Goal: Navigation & Orientation: Find specific page/section

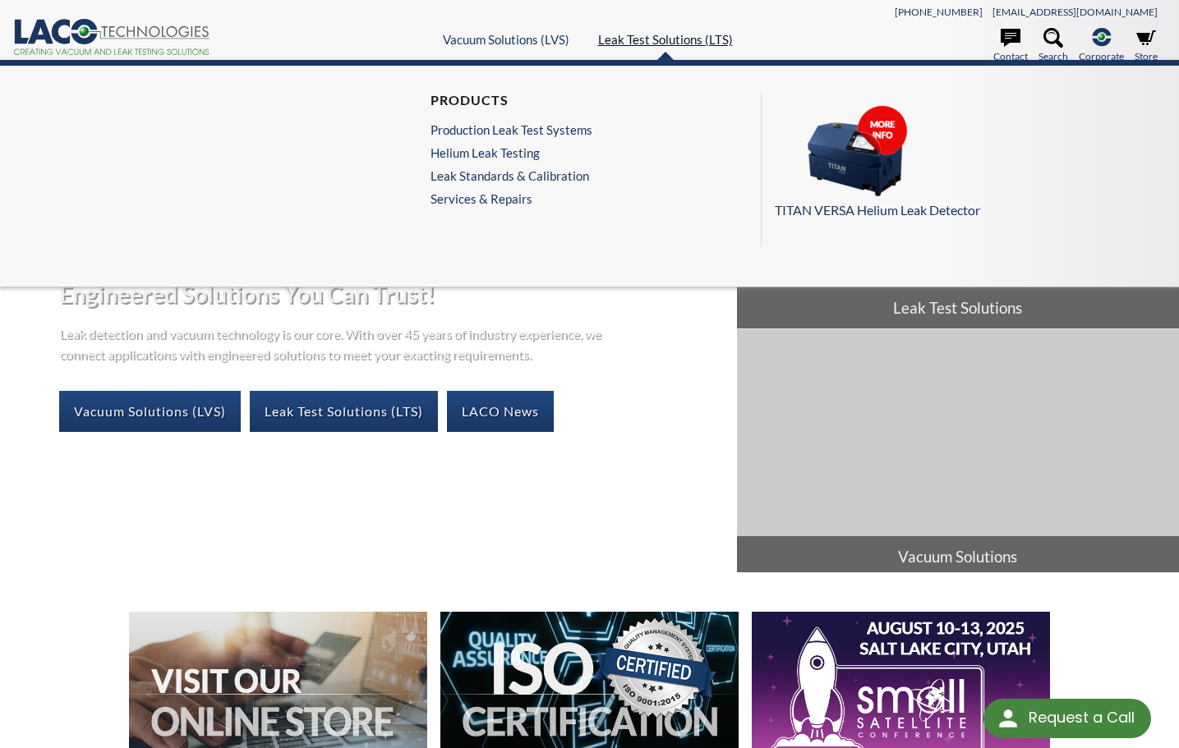
click at [616, 39] on link "Leak Test Solutions (LTS)" at bounding box center [665, 39] width 135 height 15
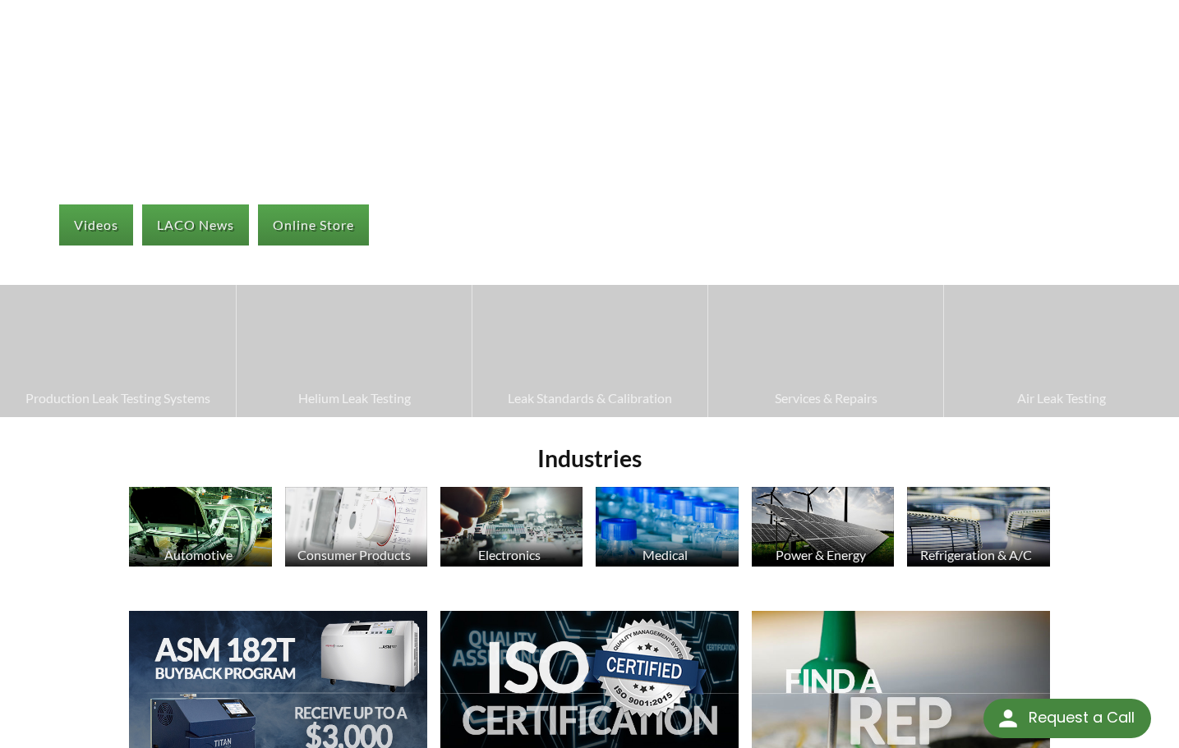
scroll to position [164, 0]
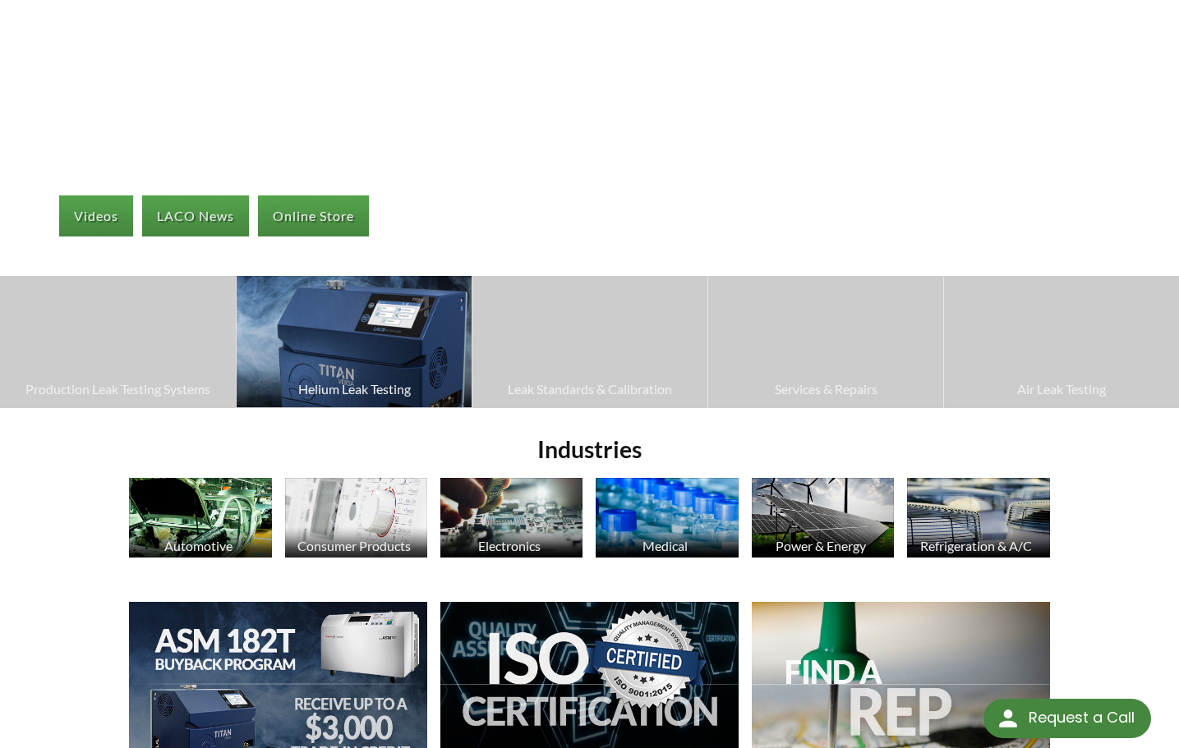
click at [291, 349] on img at bounding box center [354, 342] width 235 height 132
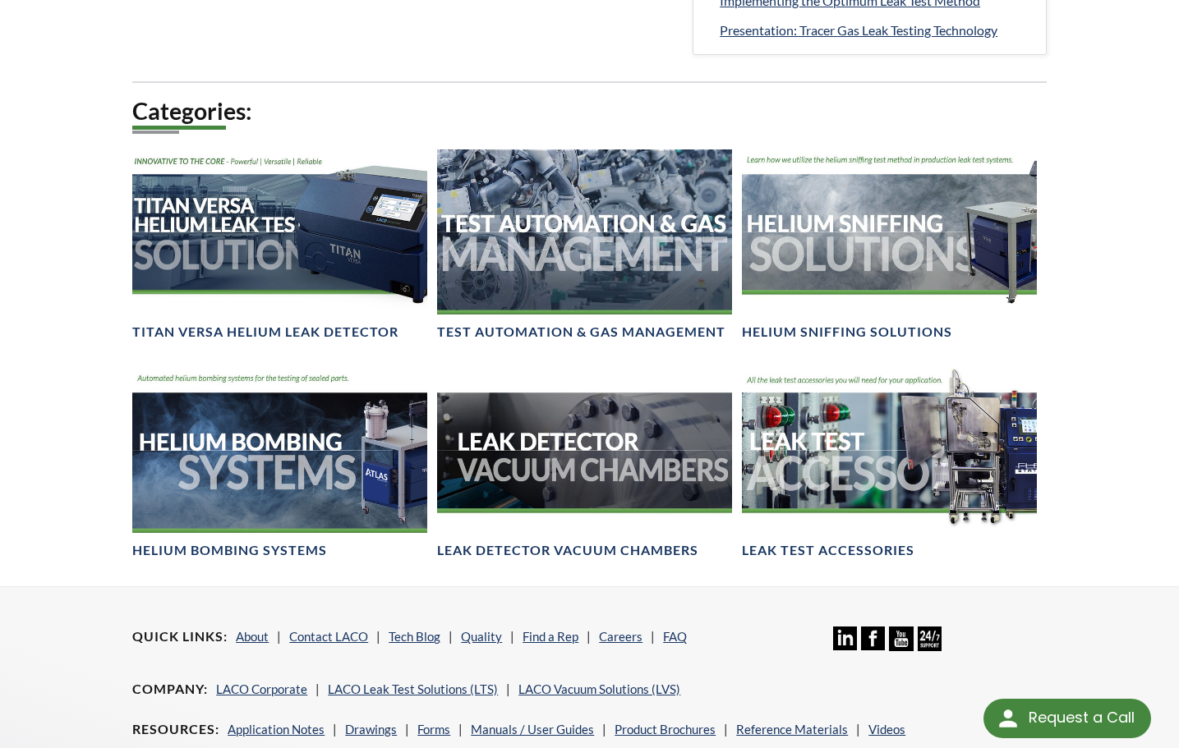
scroll to position [1068, 0]
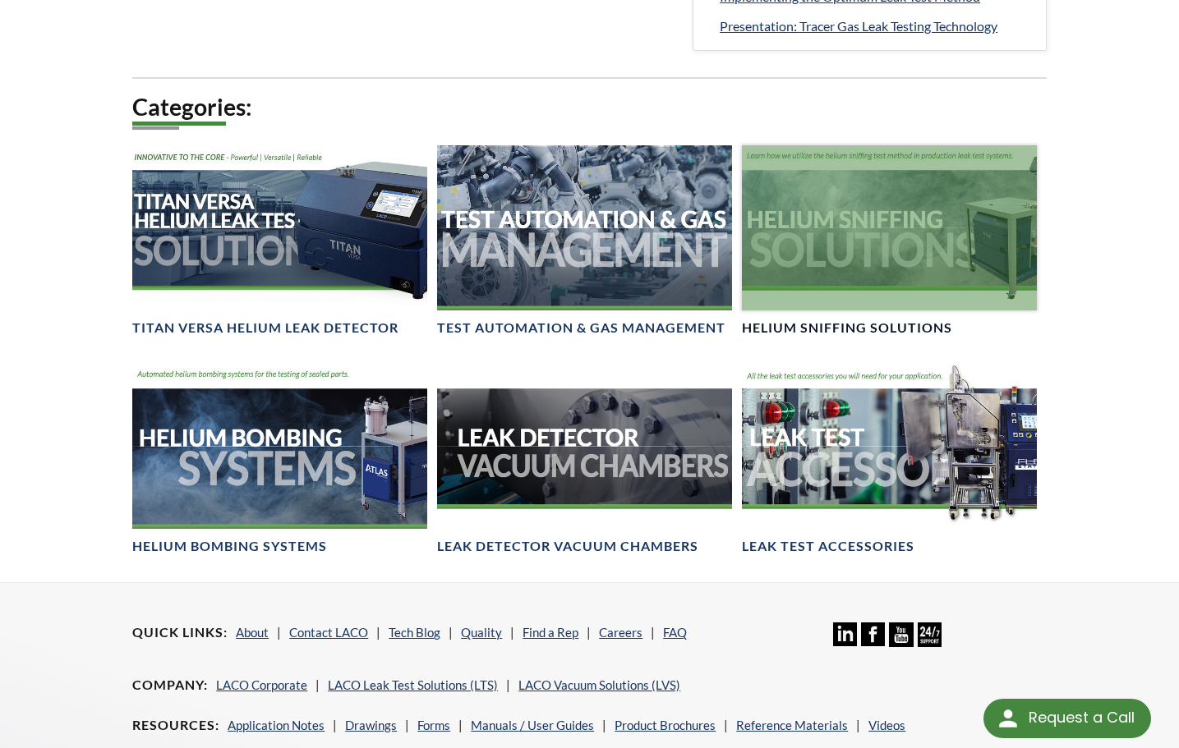
click at [834, 246] on div at bounding box center [889, 227] width 295 height 165
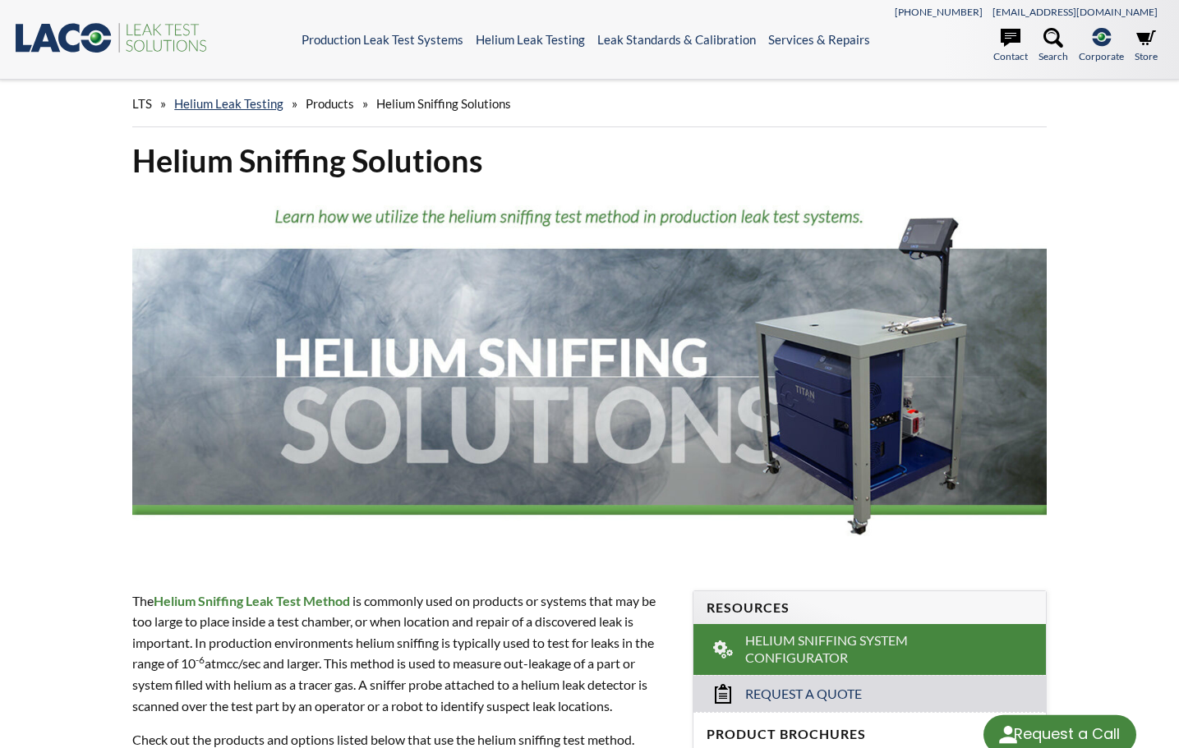
select select "Language Translate Widget"
